Goal: Information Seeking & Learning: Learn about a topic

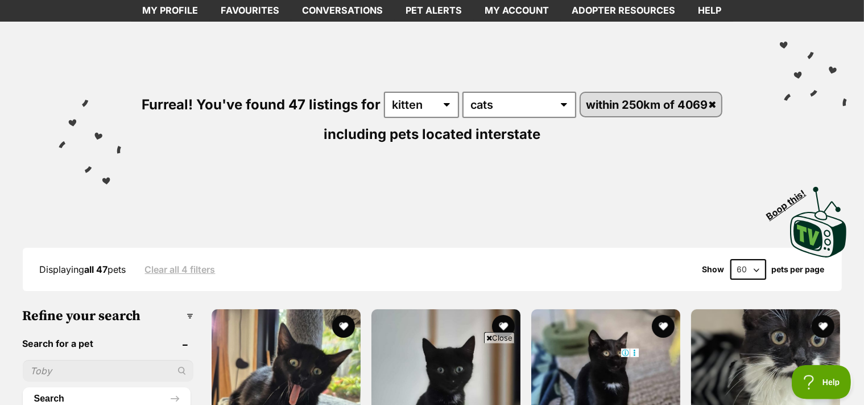
scroll to position [120, 0]
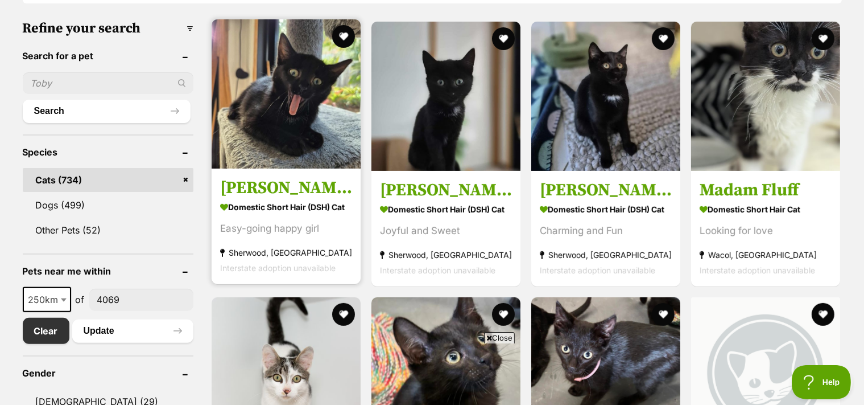
scroll to position [287, 0]
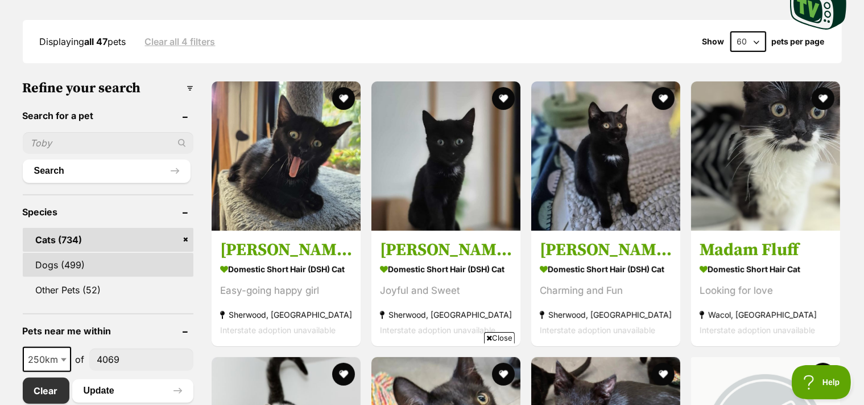
click at [65, 274] on link "Dogs (499)" at bounding box center [108, 265] width 171 height 24
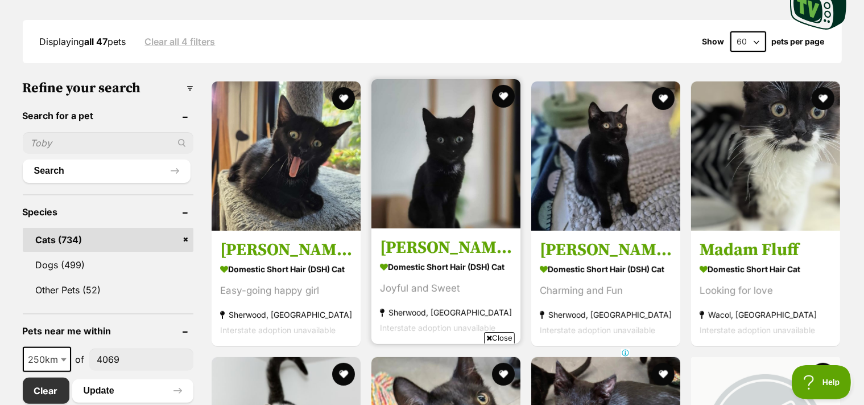
scroll to position [0, 0]
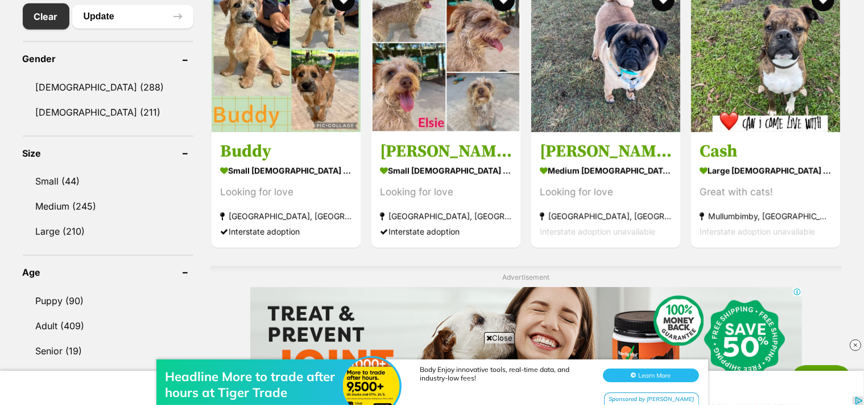
scroll to position [721, 0]
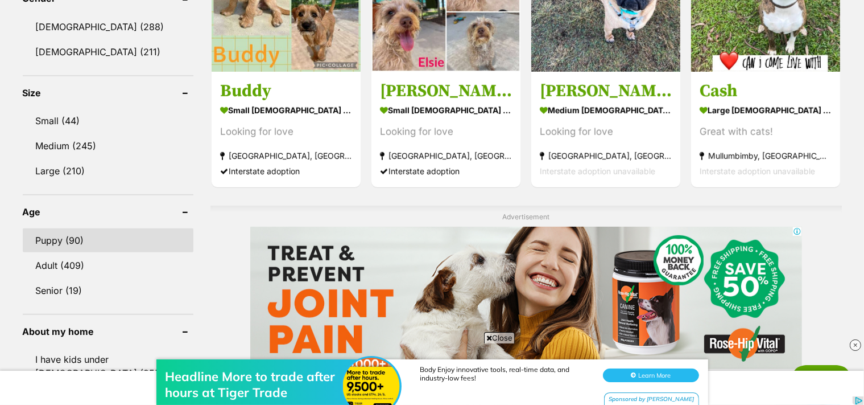
click at [65, 247] on link "Puppy (90)" at bounding box center [108, 240] width 171 height 24
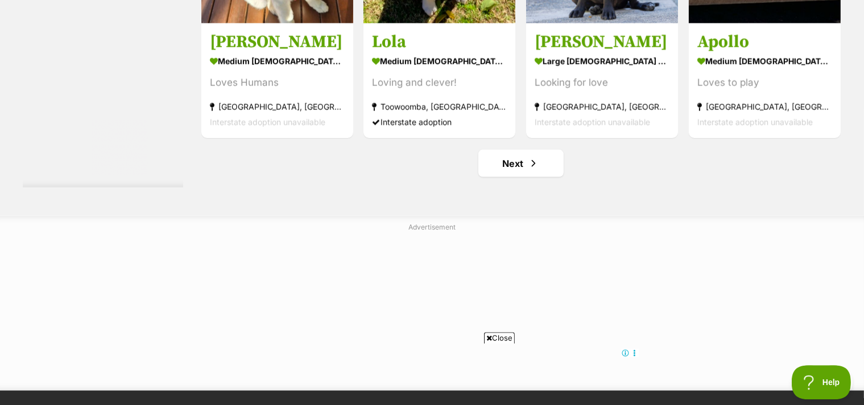
scroll to position [6129, 0]
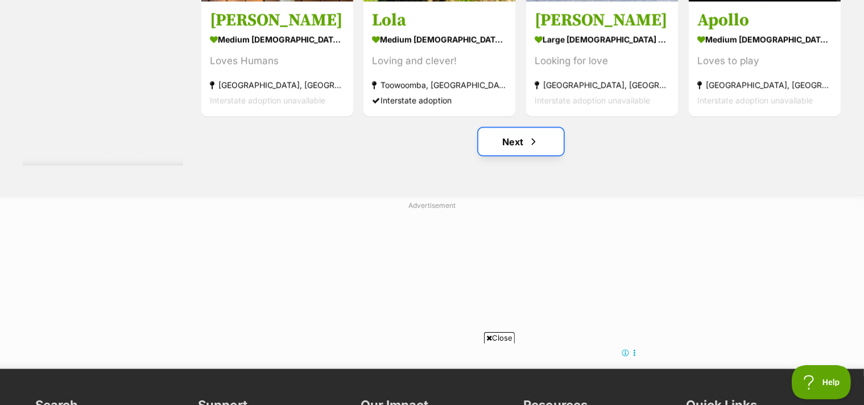
click at [517, 149] on link "Next" at bounding box center [521, 141] width 85 height 27
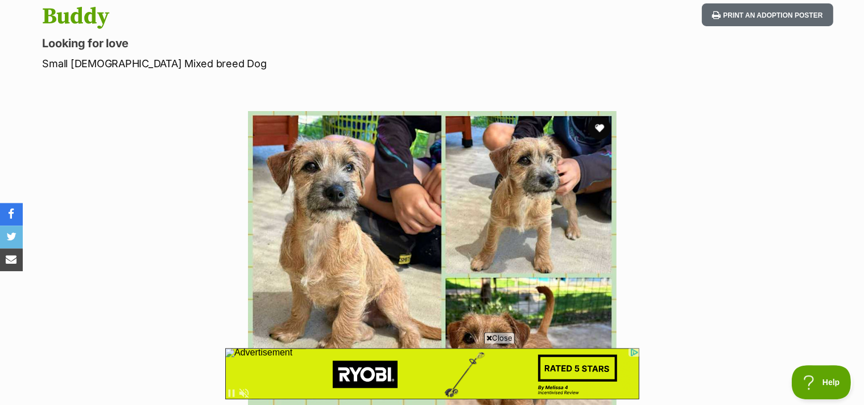
scroll to position [120, 0]
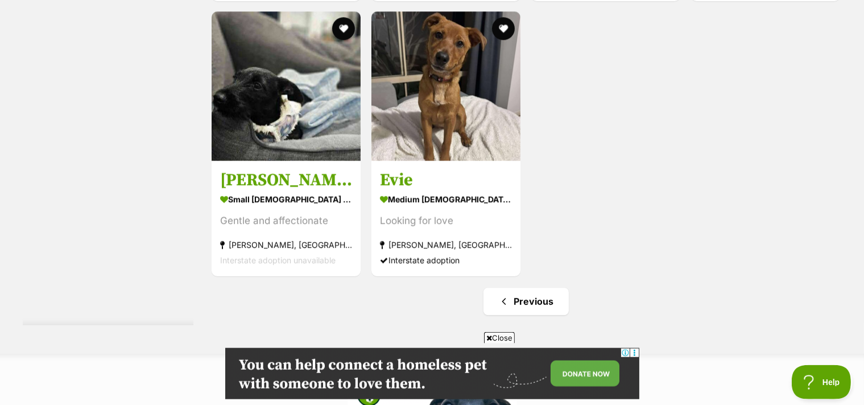
scroll to position [3004, 0]
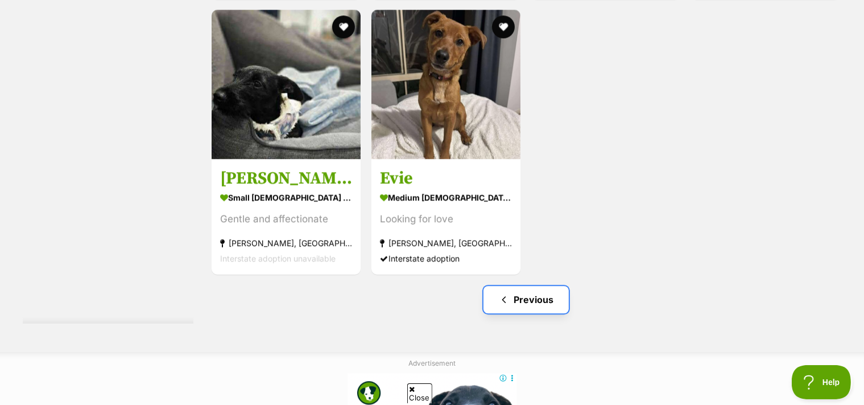
click at [534, 311] on link "Previous" at bounding box center [526, 299] width 85 height 27
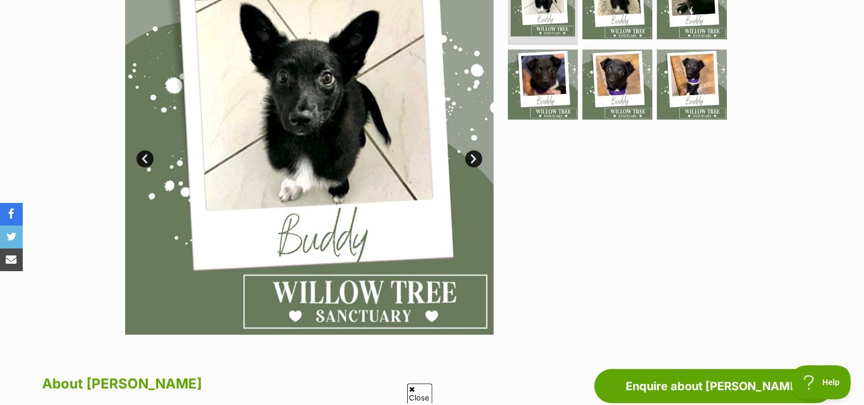
scroll to position [240, 0]
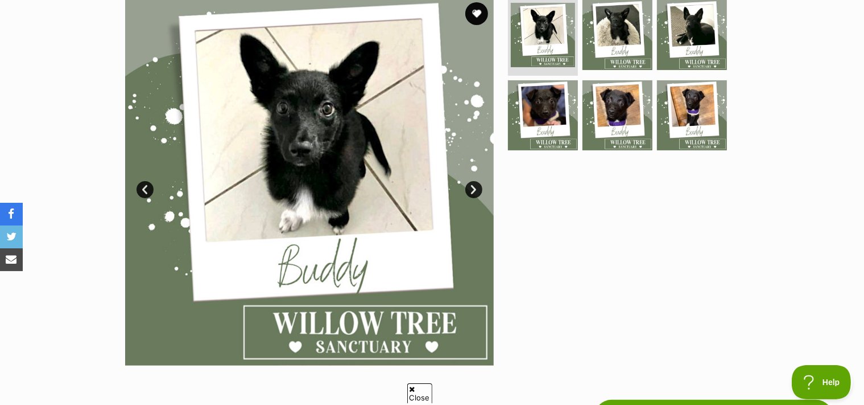
click at [473, 198] on link "Next" at bounding box center [473, 189] width 17 height 17
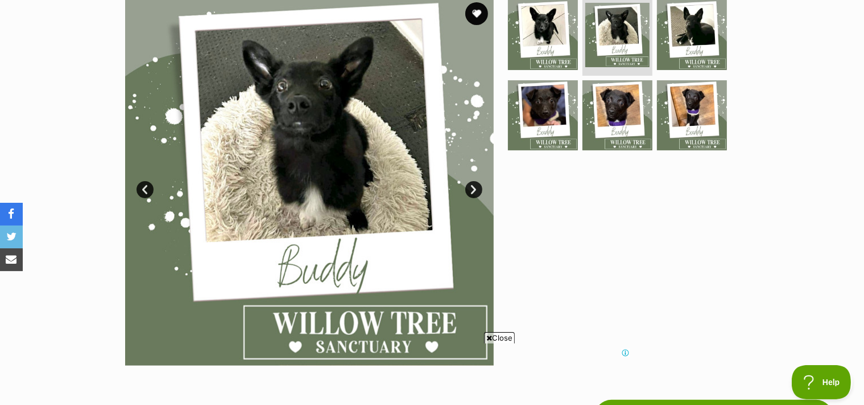
scroll to position [0, 0]
click at [473, 198] on link "Next" at bounding box center [473, 189] width 17 height 17
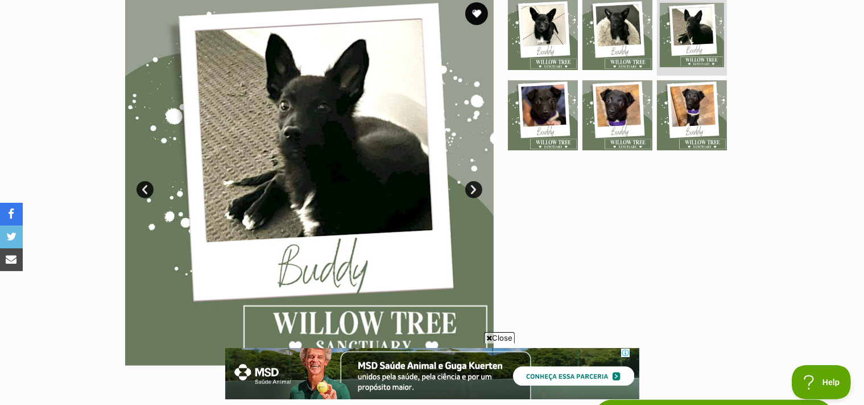
click at [477, 198] on link "Next" at bounding box center [473, 189] width 17 height 17
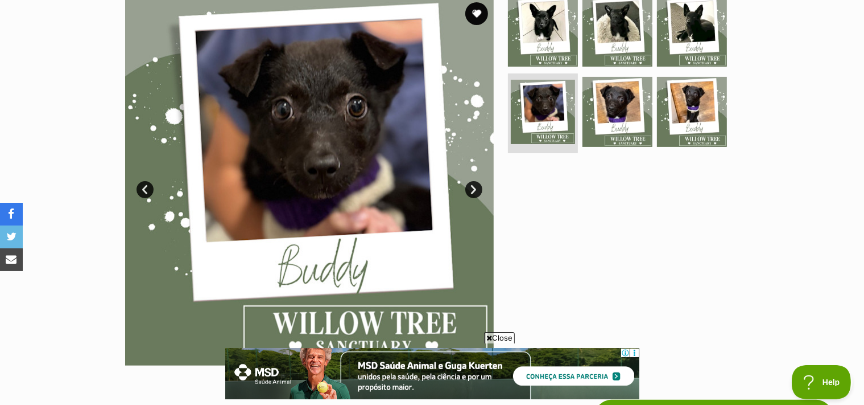
click at [477, 198] on link "Next" at bounding box center [473, 189] width 17 height 17
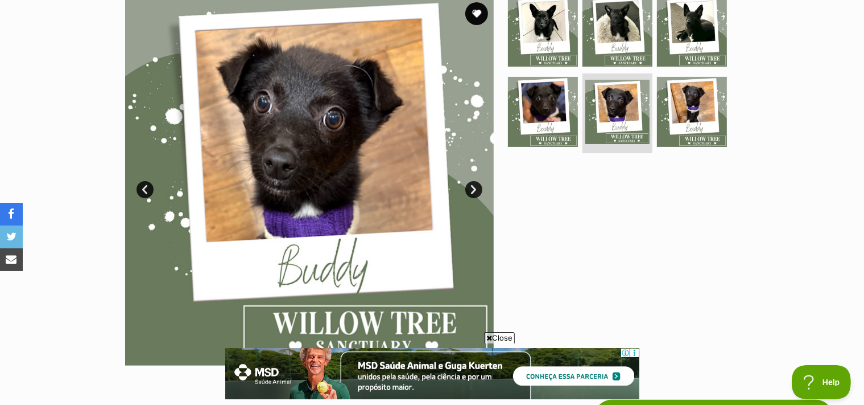
click at [475, 198] on link "Next" at bounding box center [473, 189] width 17 height 17
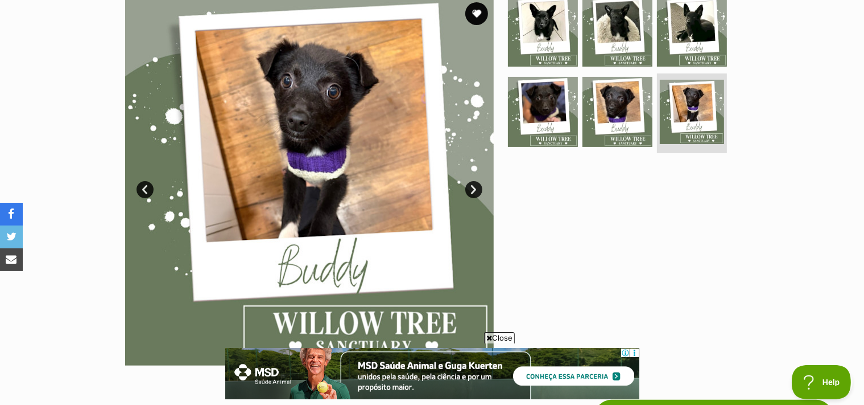
click at [475, 198] on link "Next" at bounding box center [473, 189] width 17 height 17
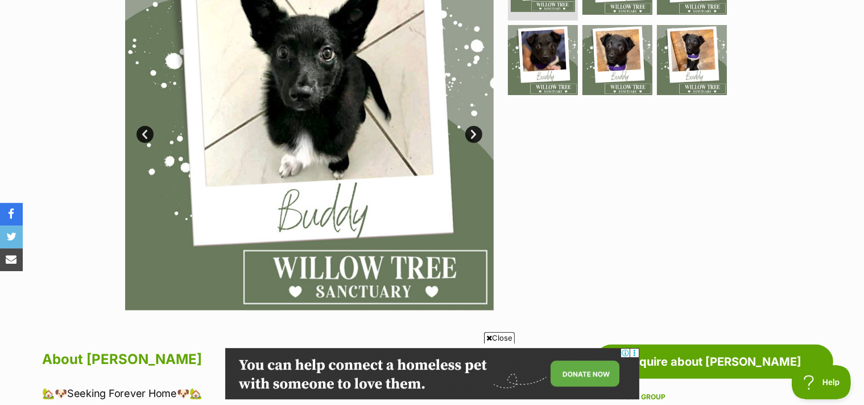
scroll to position [240, 0]
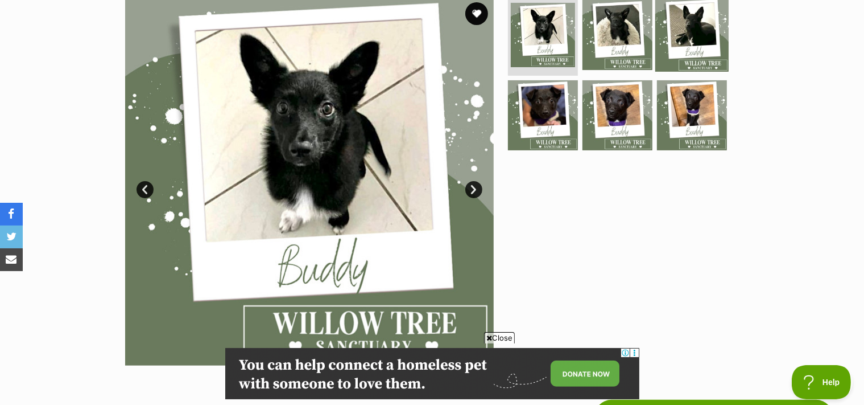
click at [684, 46] on img at bounding box center [691, 34] width 73 height 73
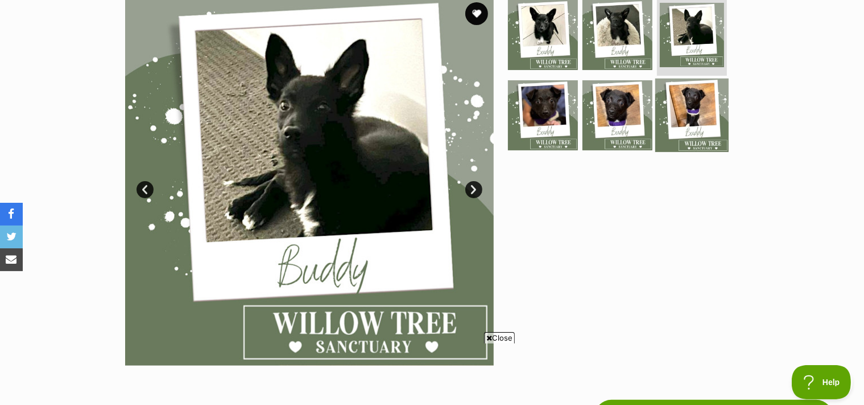
click at [691, 109] on img at bounding box center [691, 115] width 73 height 73
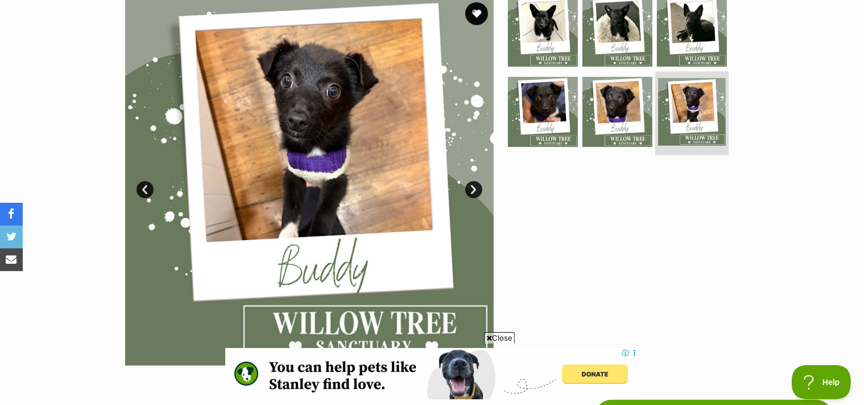
scroll to position [0, 0]
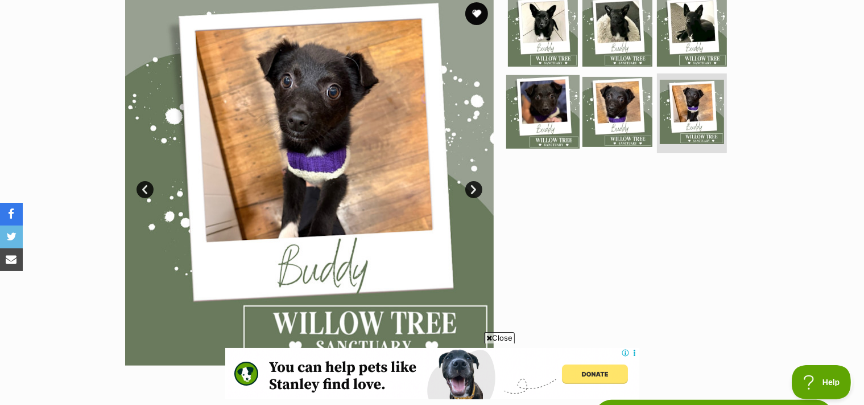
click at [552, 114] on img at bounding box center [542, 111] width 73 height 73
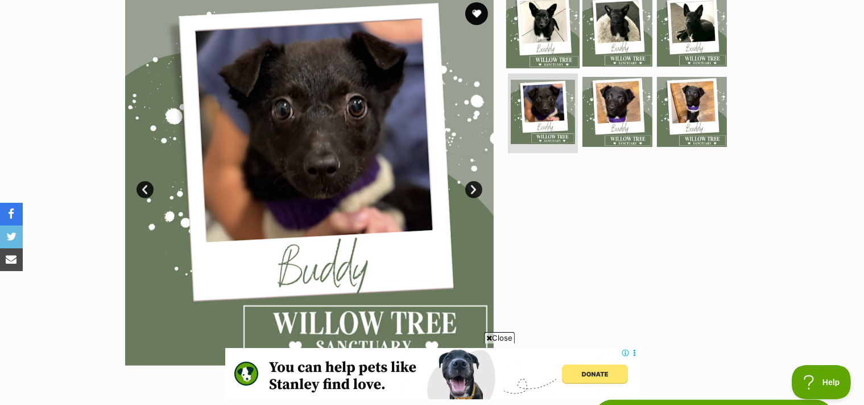
click at [539, 38] on img at bounding box center [542, 30] width 73 height 73
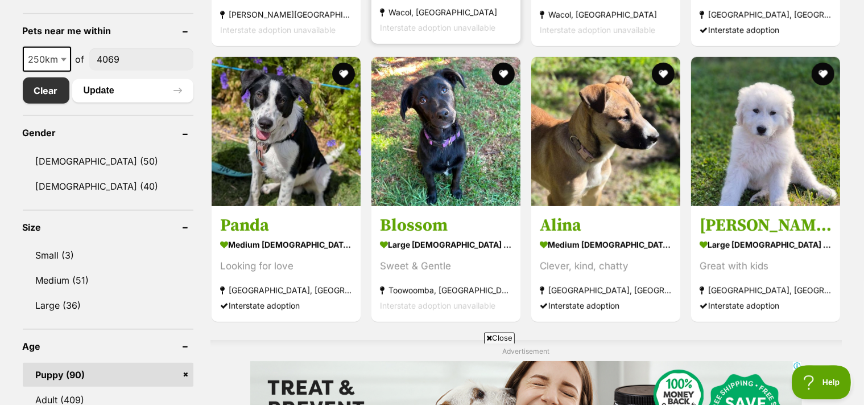
scroll to position [601, 0]
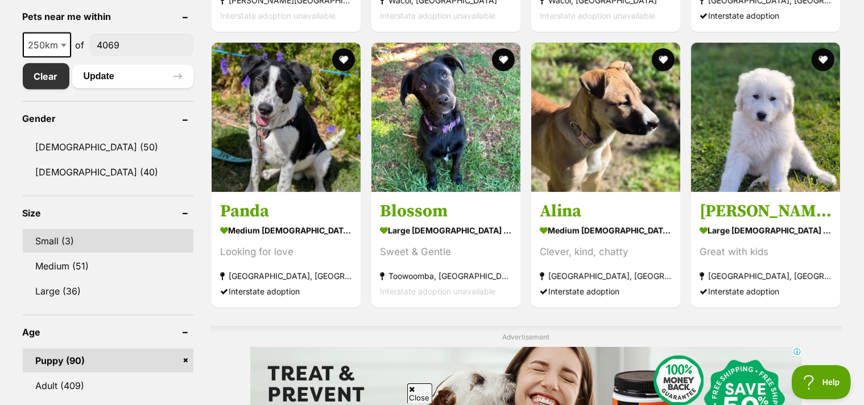
click at [52, 250] on link "Small (3)" at bounding box center [108, 241] width 171 height 24
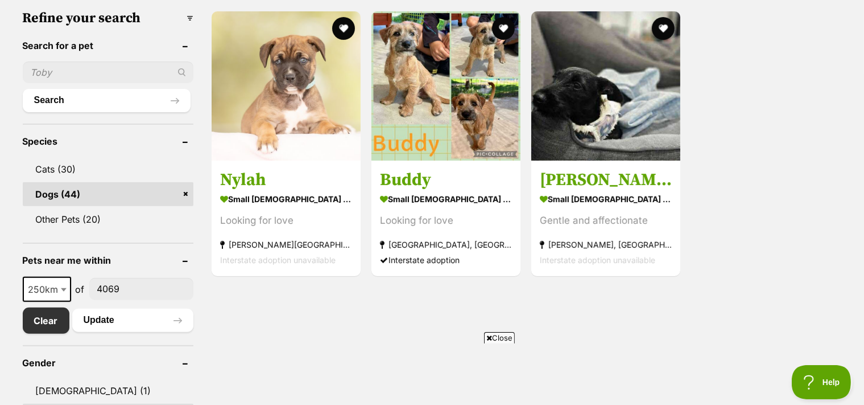
scroll to position [541, 0]
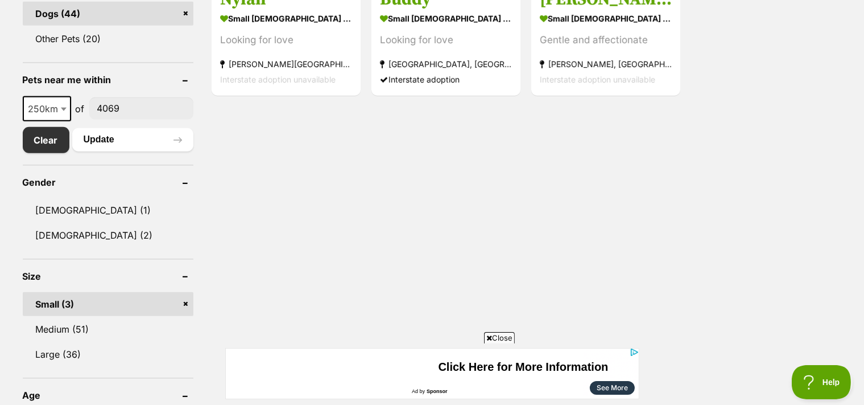
click at [65, 115] on span at bounding box center [64, 108] width 11 height 25
